Goal: Information Seeking & Learning: Learn about a topic

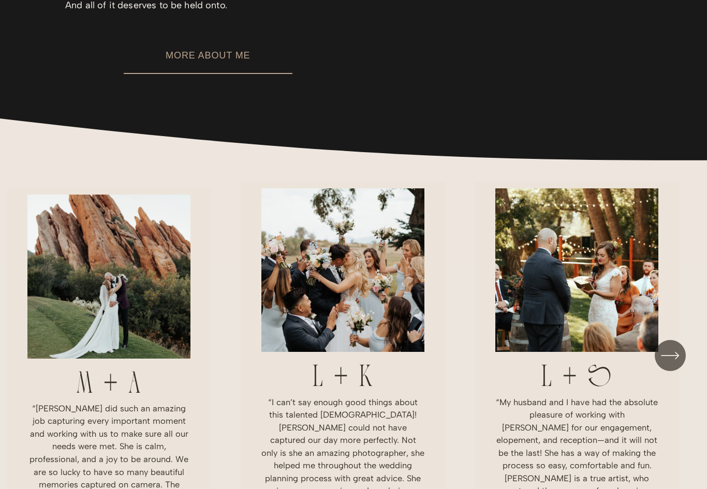
scroll to position [1524, 0]
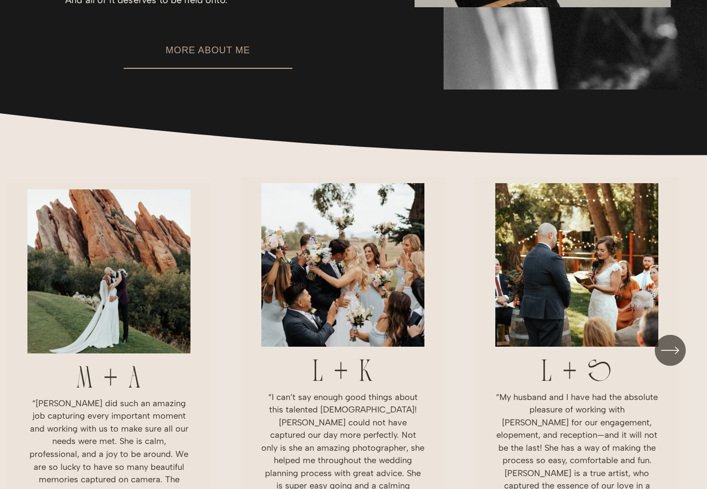
click at [220, 63] on link "MORE ABOUT ME" at bounding box center [208, 51] width 169 height 36
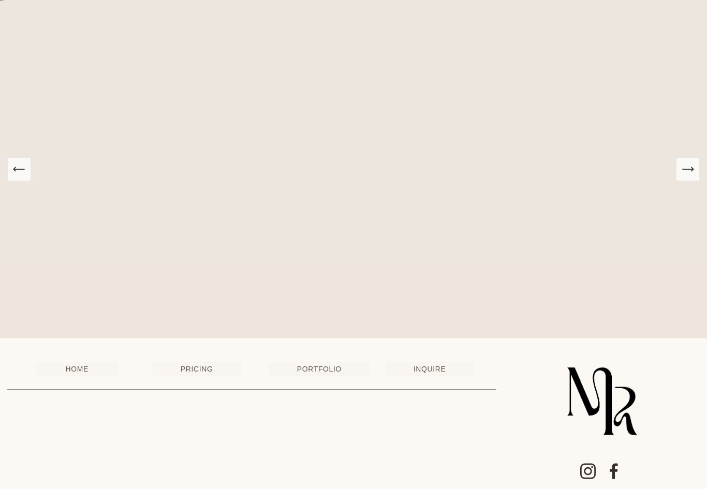
scroll to position [1548, 0]
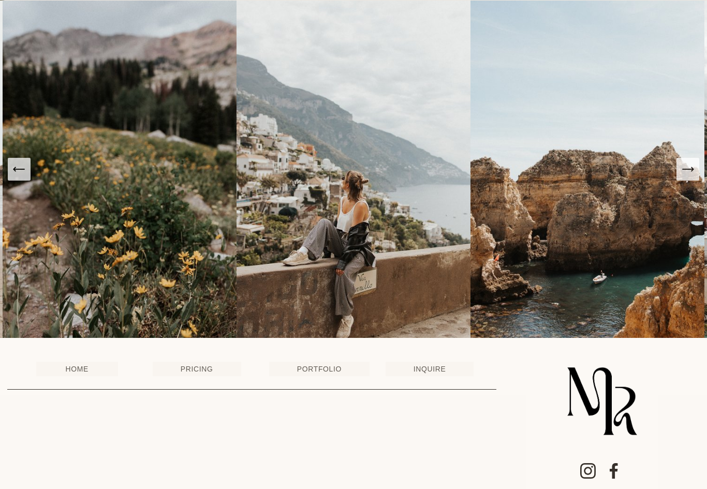
click at [693, 169] on icon "Next Slide" at bounding box center [688, 169] width 11 height 0
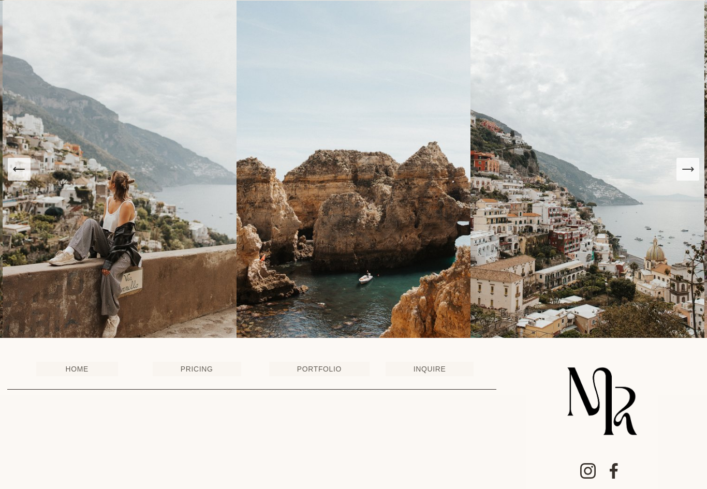
click at [693, 169] on icon "Next Slide" at bounding box center [688, 169] width 11 height 0
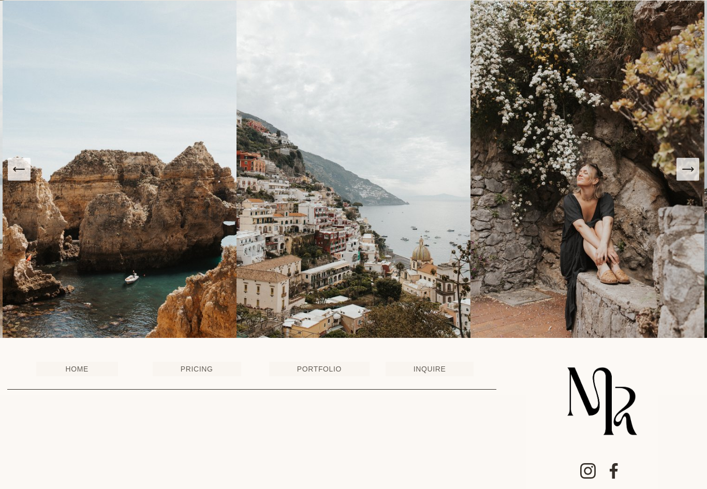
click at [693, 169] on icon "Next Slide" at bounding box center [688, 169] width 11 height 0
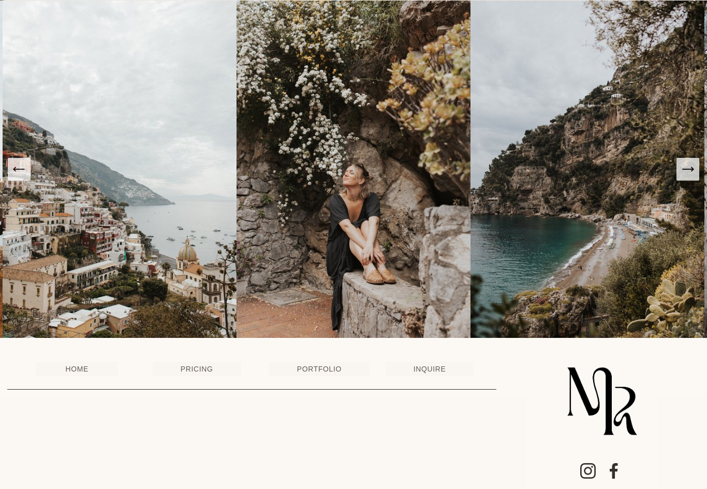
click at [690, 177] on icon "Next Slide" at bounding box center [688, 169] width 14 height 14
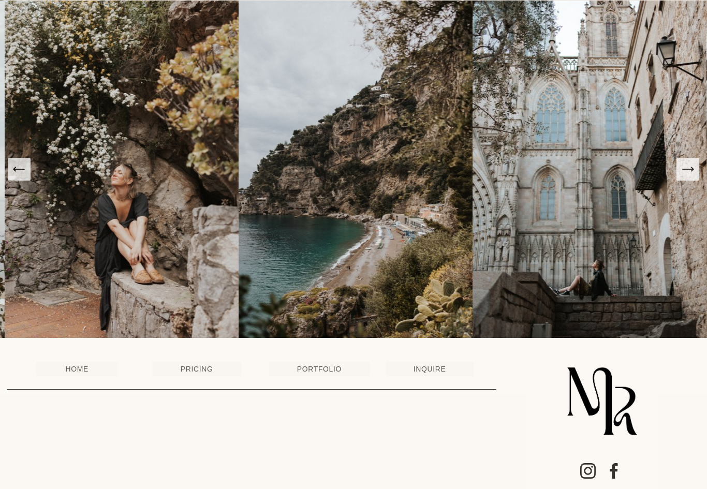
click at [690, 177] on icon "Next Slide" at bounding box center [688, 169] width 14 height 14
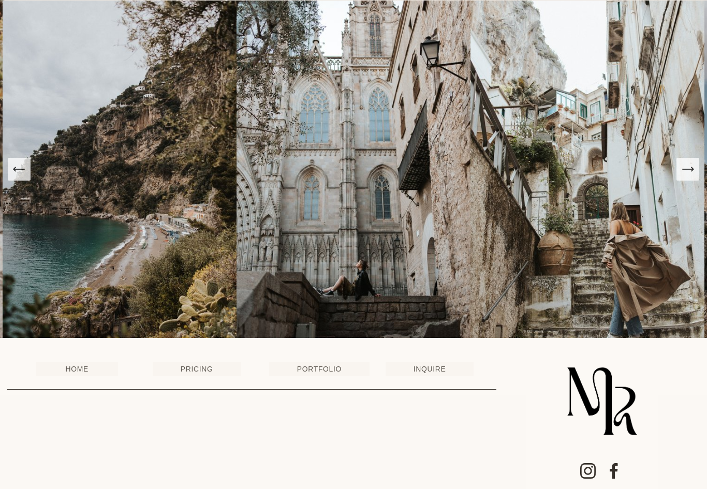
click at [690, 177] on icon "Next Slide" at bounding box center [688, 169] width 14 height 14
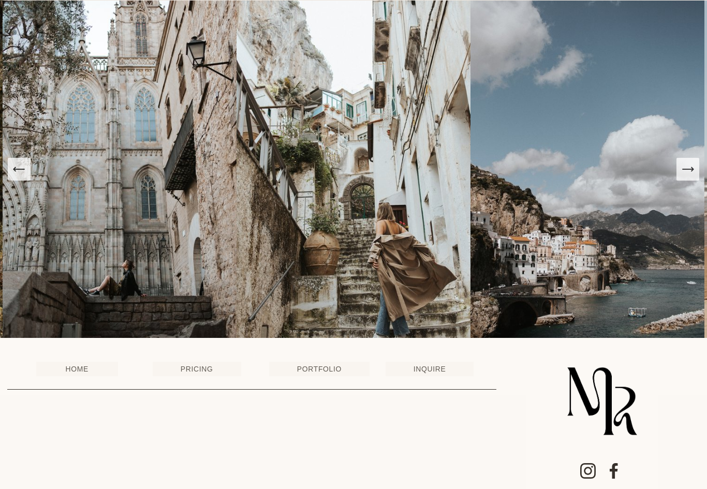
click at [690, 177] on icon "Next Slide" at bounding box center [688, 169] width 14 height 14
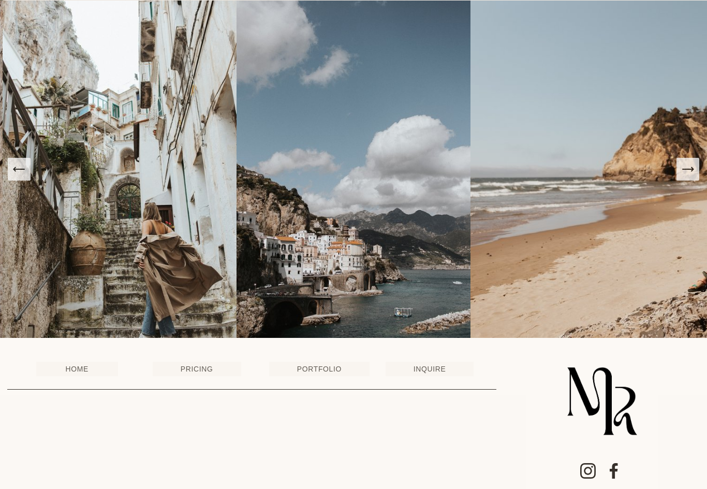
click at [690, 177] on icon "Next Slide" at bounding box center [688, 169] width 14 height 14
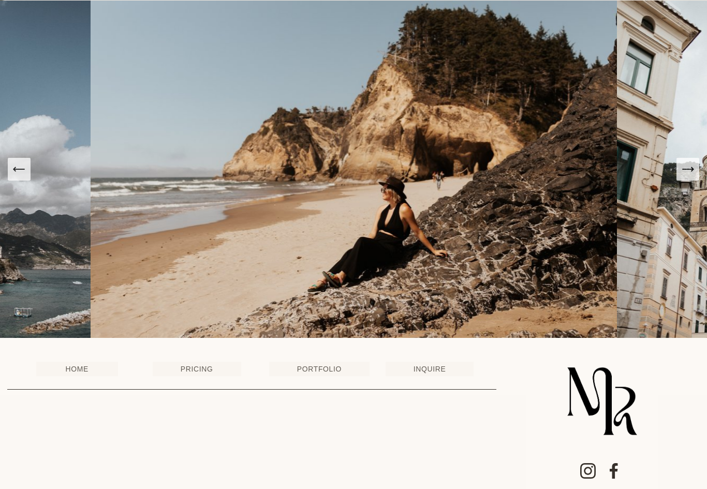
click at [690, 177] on icon "Next Slide" at bounding box center [688, 169] width 14 height 14
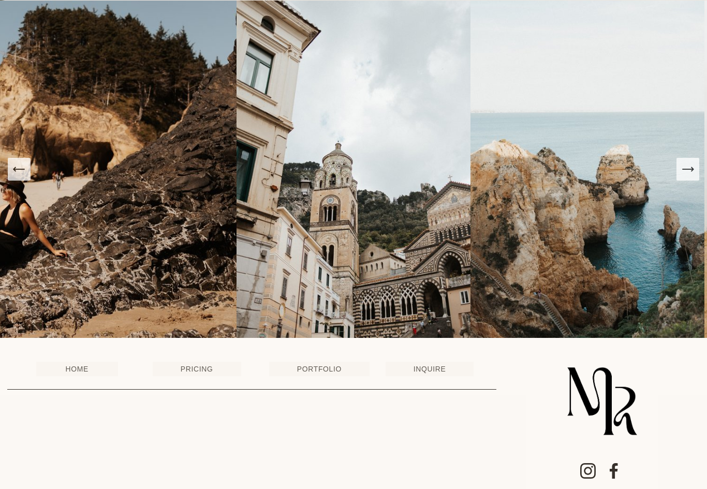
click at [690, 177] on icon "Next Slide" at bounding box center [688, 169] width 14 height 14
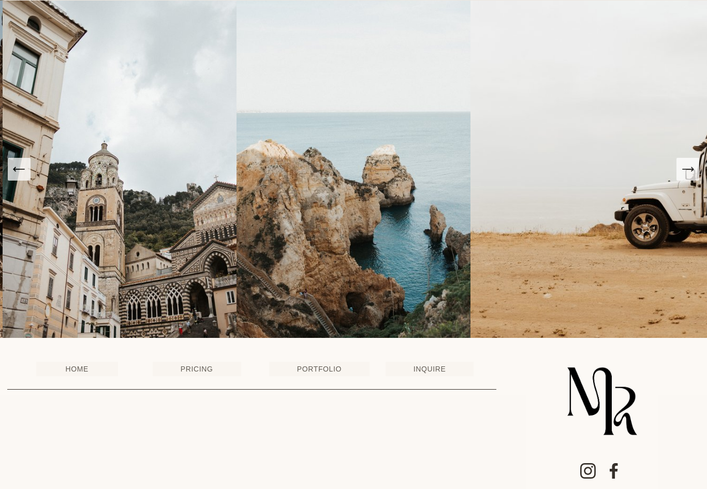
click at [690, 177] on icon "Next Slide" at bounding box center [688, 169] width 14 height 14
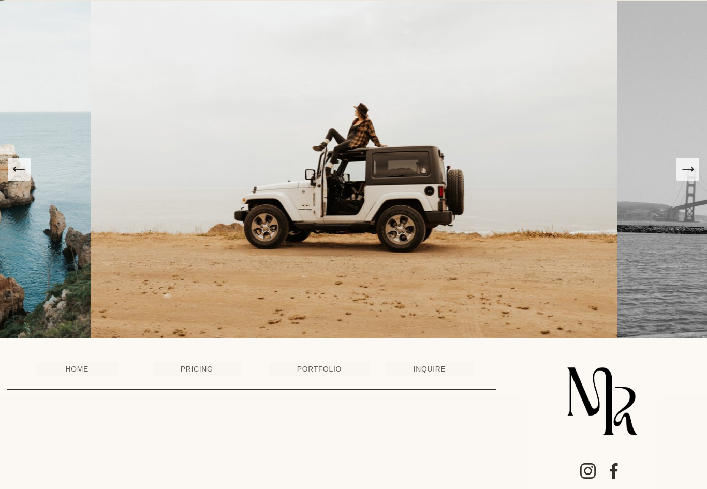
click at [690, 177] on icon "Next Slide" at bounding box center [688, 169] width 14 height 14
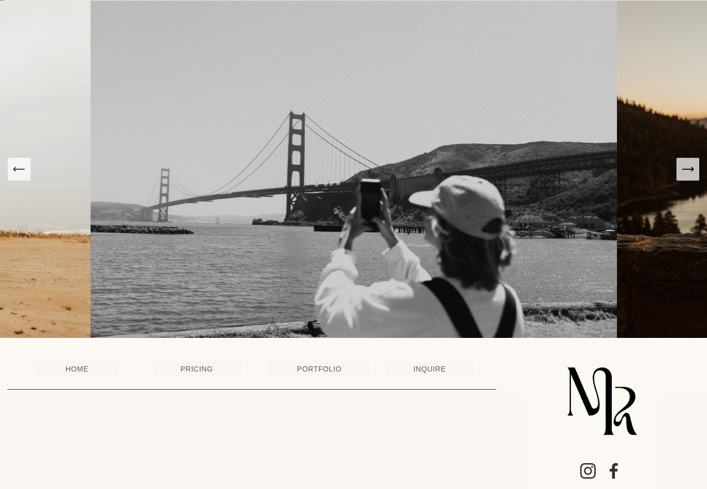
scroll to position [1571, 0]
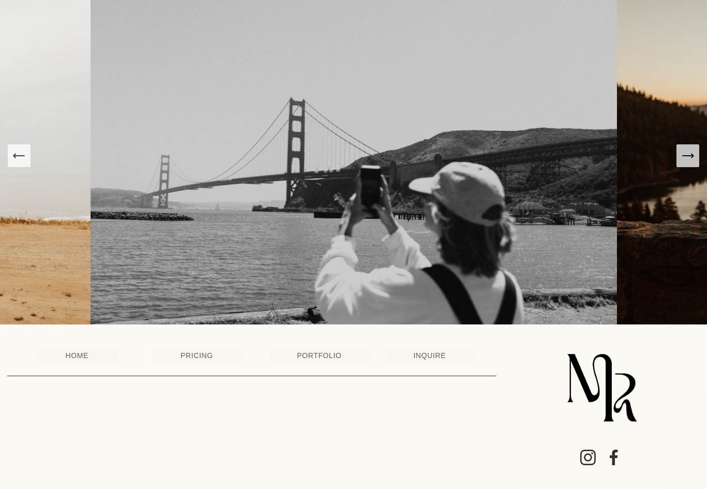
click at [197, 364] on link "PRICING" at bounding box center [197, 356] width 89 height 15
